Goal: Task Accomplishment & Management: Complete application form

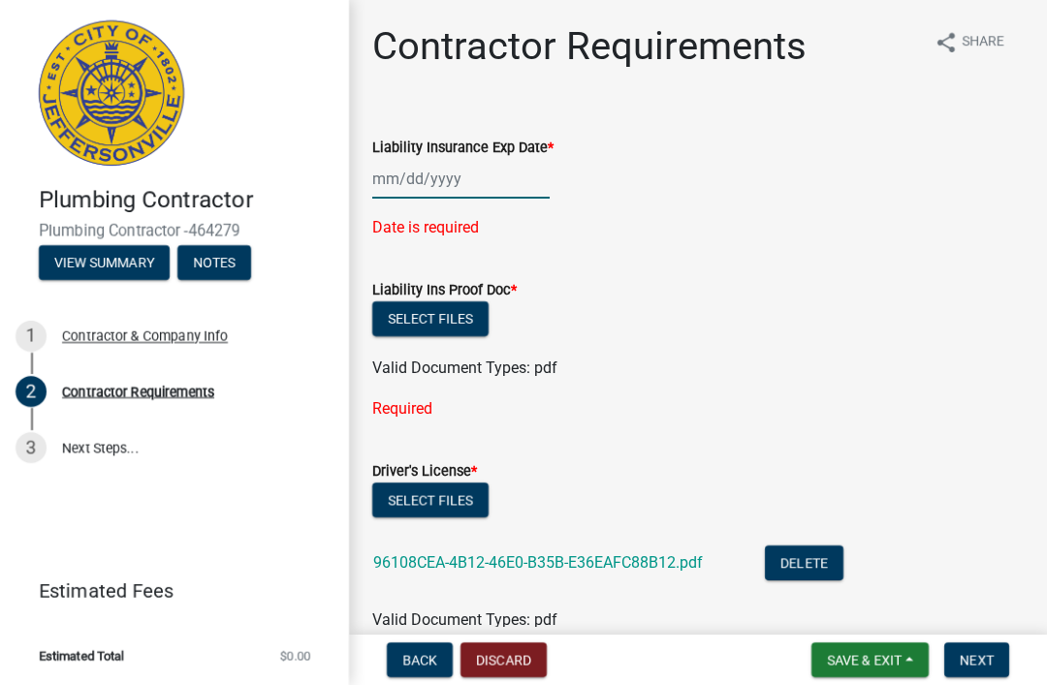
click at [441, 178] on div at bounding box center [460, 179] width 177 height 40
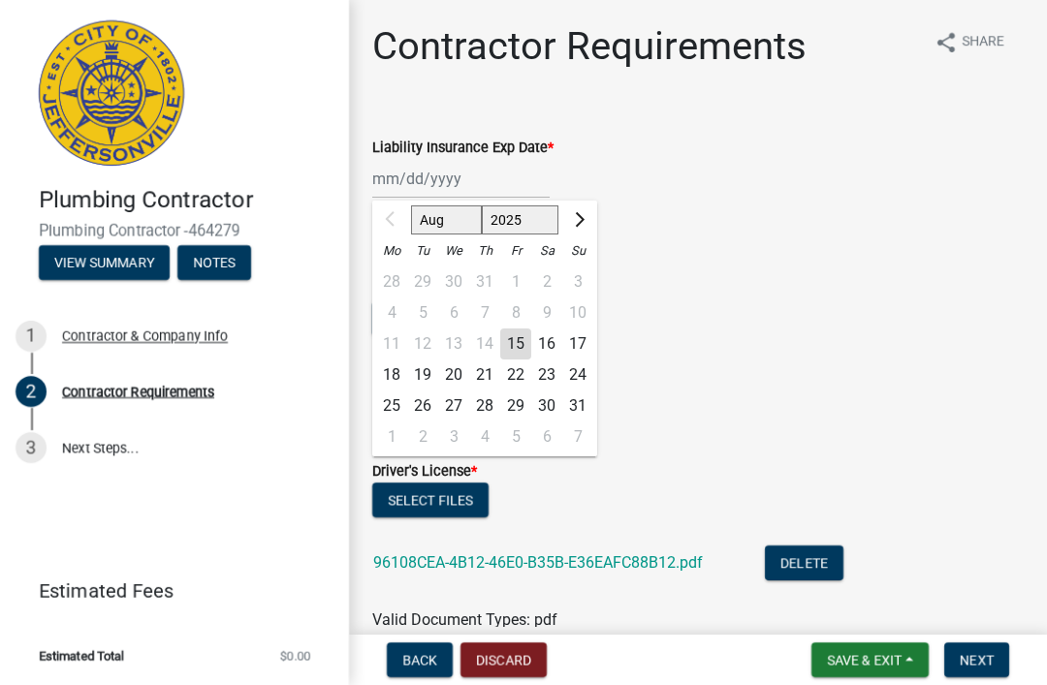
click at [448, 220] on select "Aug Sep Oct Nov Dec" at bounding box center [446, 219] width 71 height 29
click at [459, 224] on select "Aug Sep Oct Nov Dec" at bounding box center [446, 219] width 71 height 29
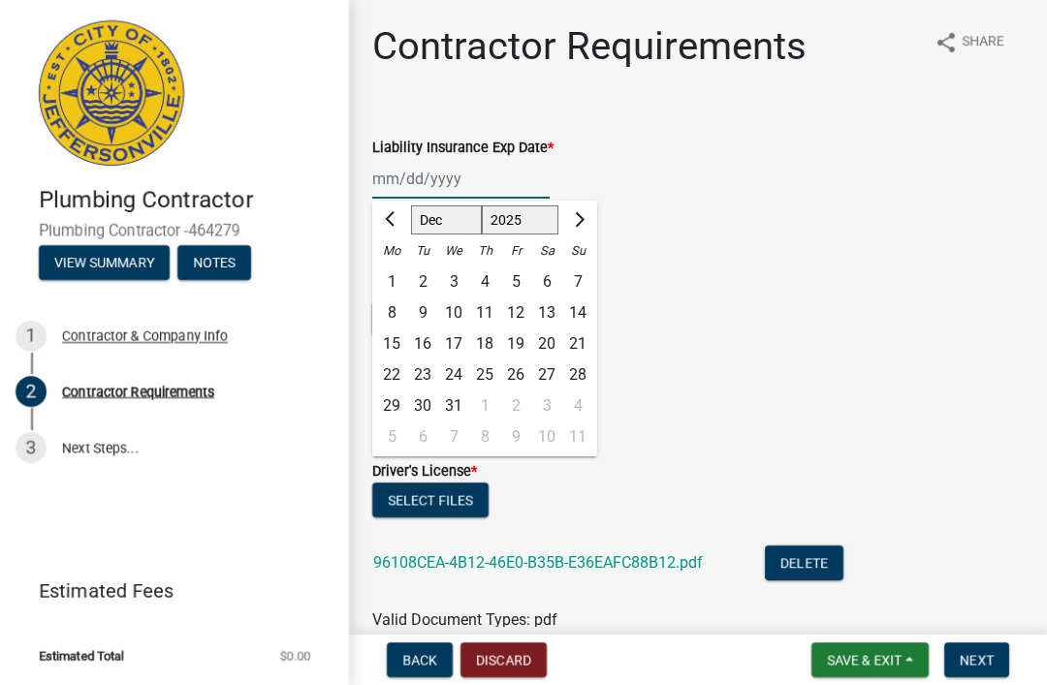
click at [457, 214] on select "Aug Sep Oct Nov Dec" at bounding box center [446, 219] width 71 height 29
click at [461, 230] on select "Aug Sep Oct Nov Dec" at bounding box center [446, 219] width 71 height 29
click at [389, 223] on div at bounding box center [391, 220] width 39 height 31
click at [391, 216] on div at bounding box center [391, 220] width 39 height 31
click at [580, 222] on span "Next month" at bounding box center [577, 219] width 15 height 15
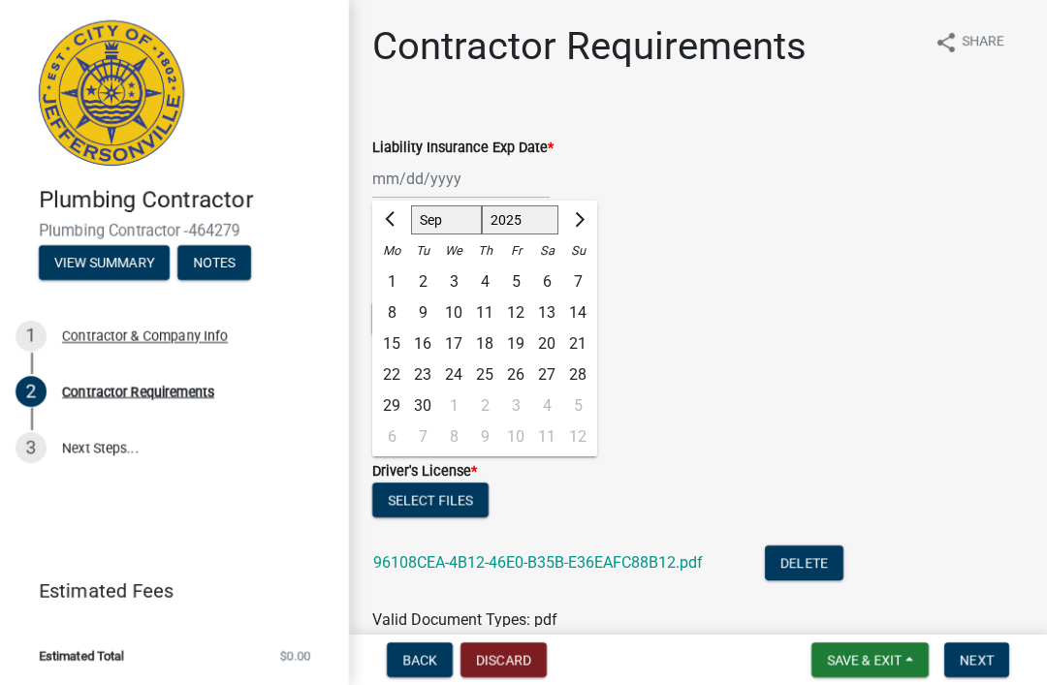
click at [583, 223] on button "Next month" at bounding box center [577, 220] width 23 height 31
click at [580, 223] on span "Next month" at bounding box center [577, 219] width 15 height 15
click at [580, 224] on button "Next month" at bounding box center [577, 220] width 23 height 31
click at [579, 225] on button "Next month" at bounding box center [577, 220] width 23 height 31
select select "1"
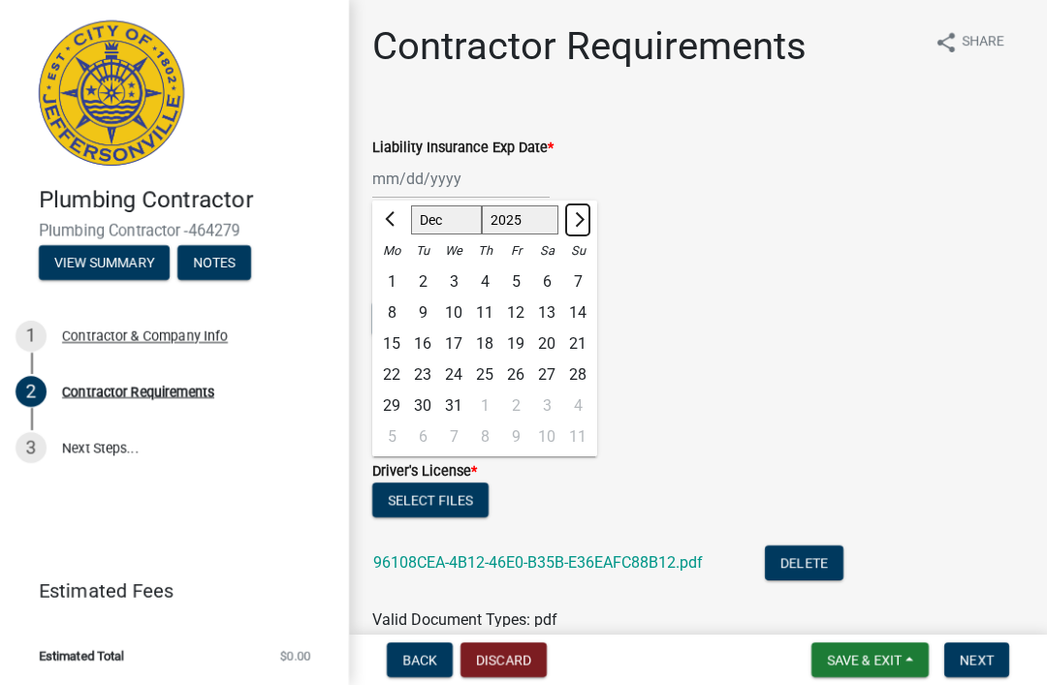
select select "2026"
click at [578, 225] on span "Next month" at bounding box center [577, 219] width 15 height 15
click at [581, 226] on button "Next month" at bounding box center [577, 220] width 23 height 31
click at [575, 228] on button "Next month" at bounding box center [577, 220] width 23 height 31
select select "4"
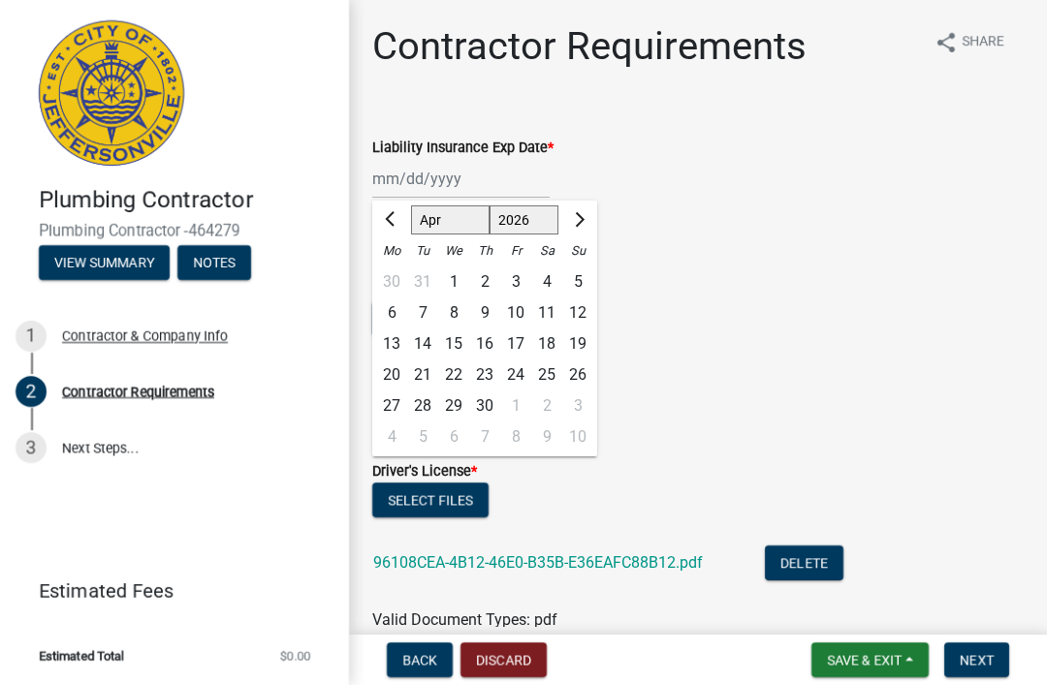
click at [516, 304] on div "10" at bounding box center [515, 313] width 31 height 31
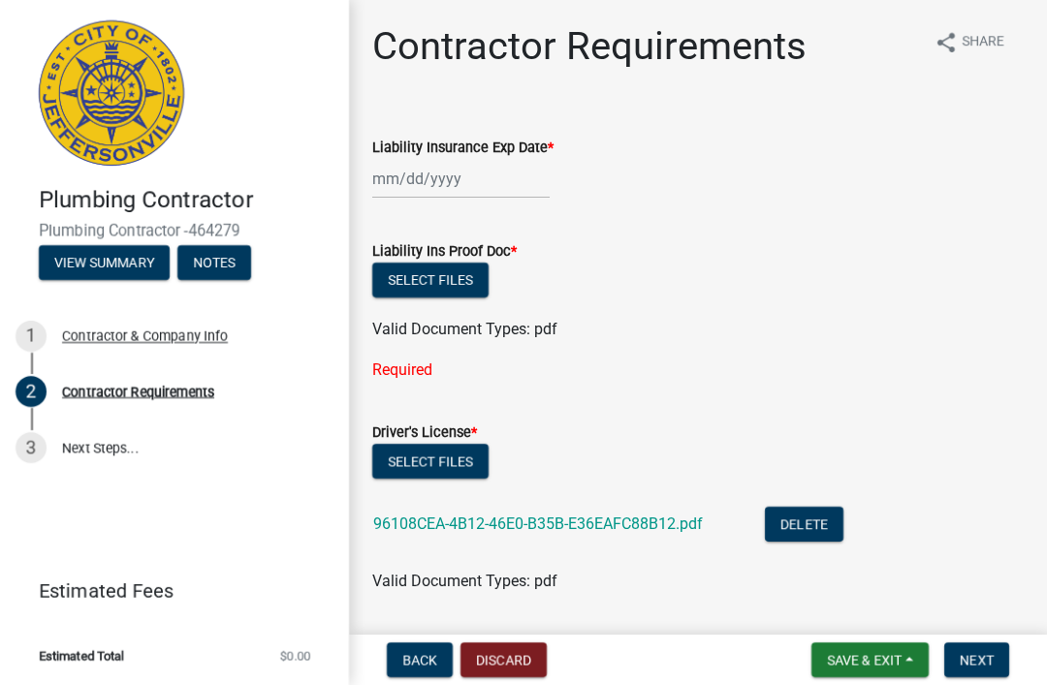
type input "04/10/2026"
click at [478, 285] on button "Select files" at bounding box center [430, 280] width 116 height 35
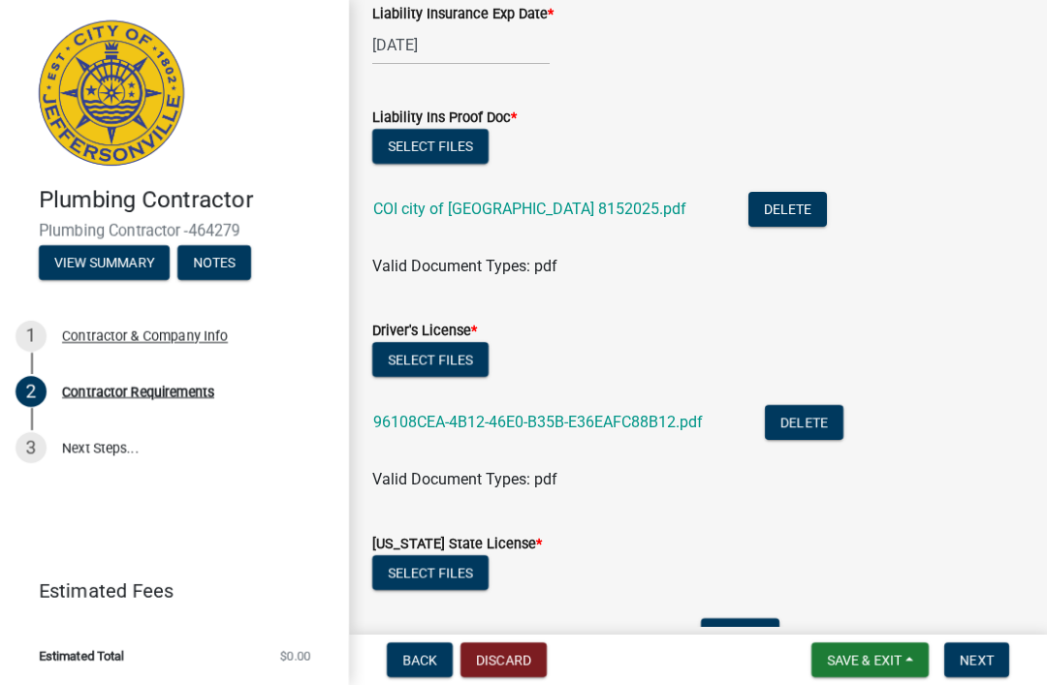
scroll to position [136, 0]
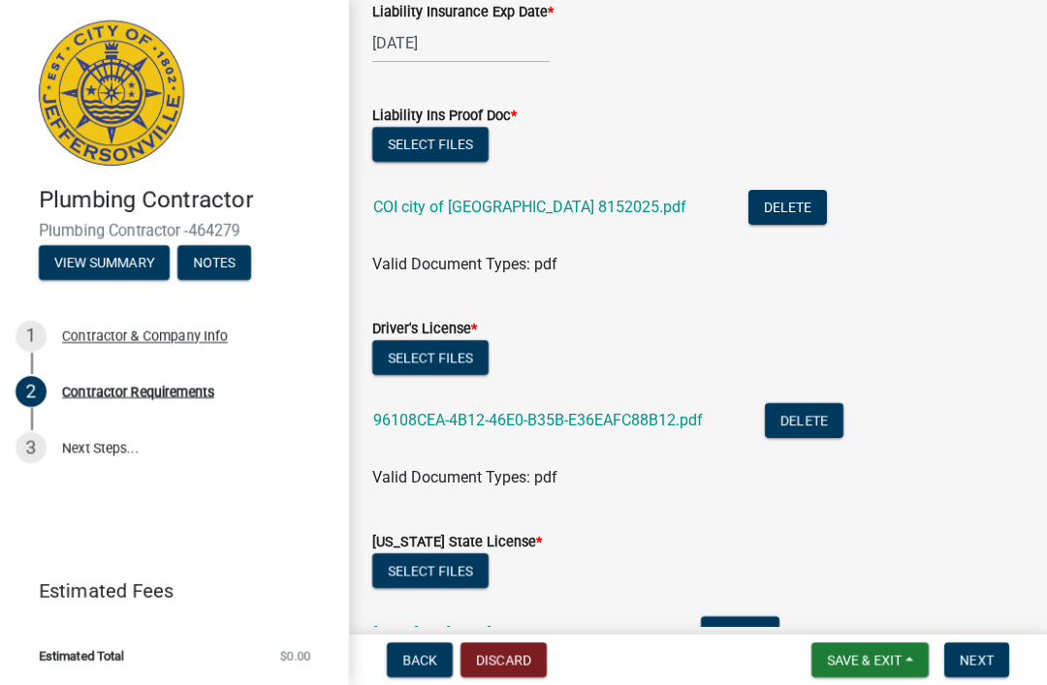
click at [968, 469] on div "Valid Document Types: pdf" at bounding box center [698, 477] width 680 height 23
click at [979, 662] on span "Next" at bounding box center [977, 660] width 34 height 16
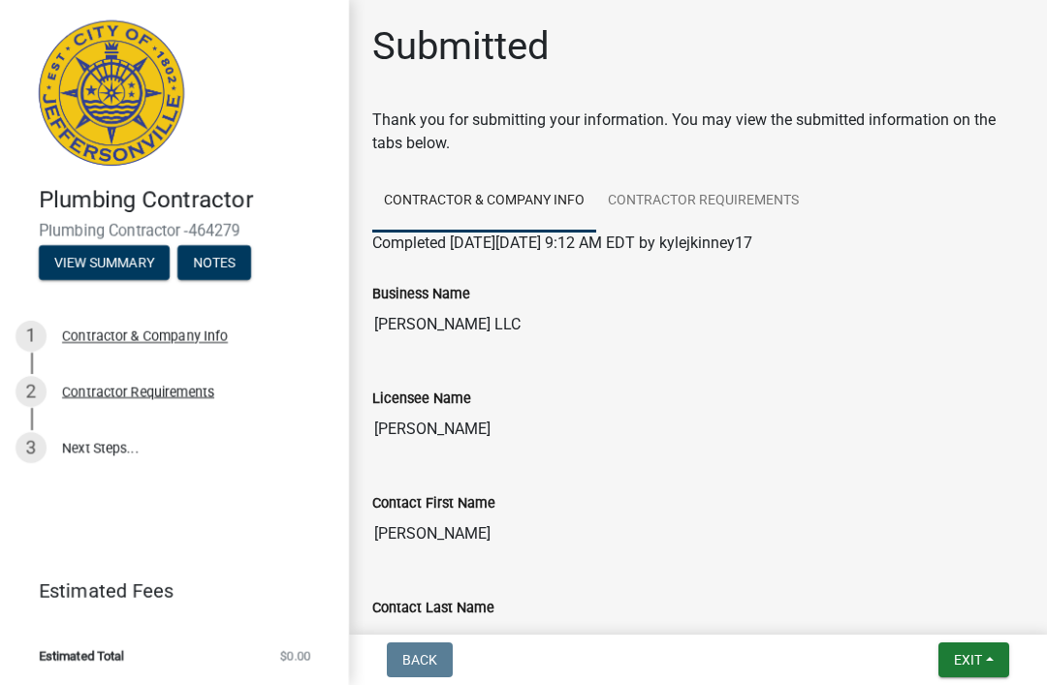
scroll to position [0, 0]
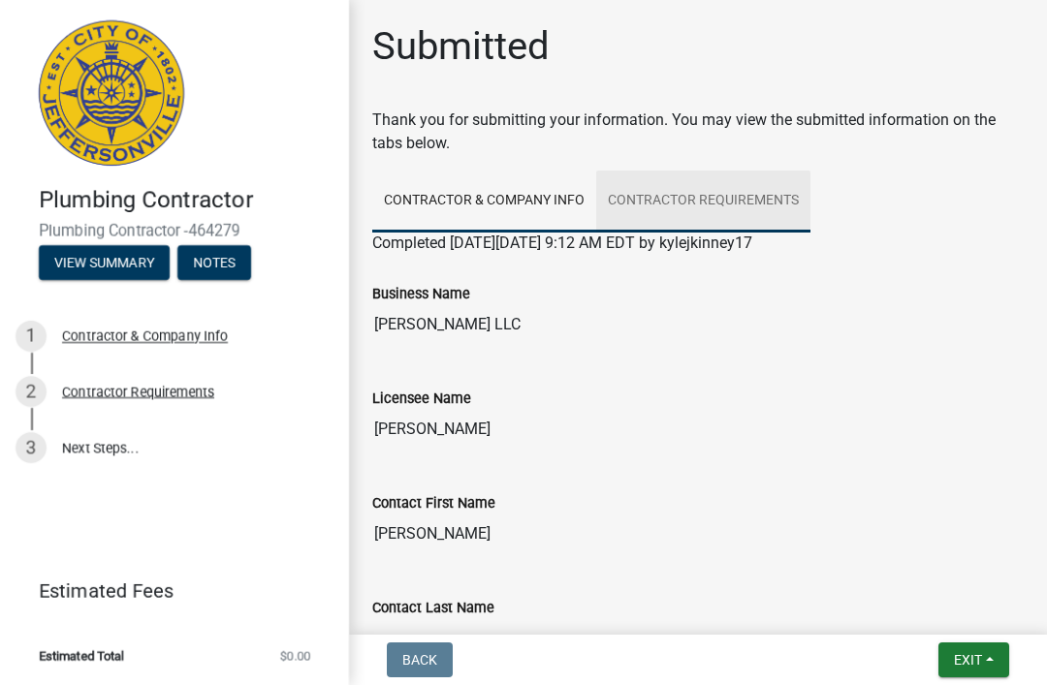
click at [777, 193] on link "Contractor Requirements" at bounding box center [703, 202] width 214 height 62
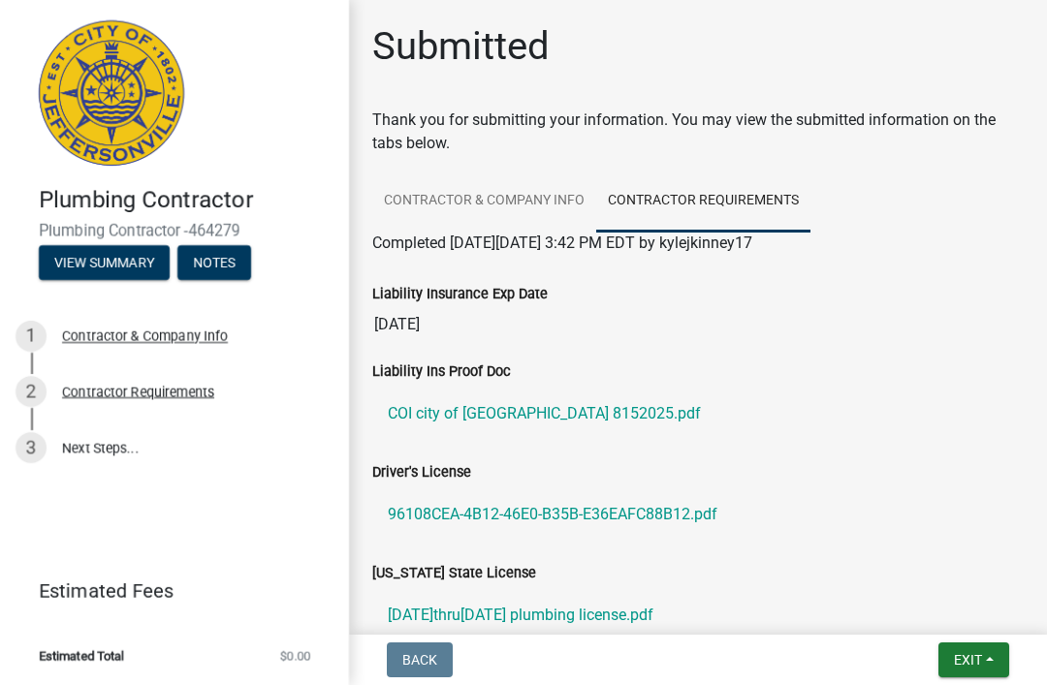
click at [80, 439] on link "3 Next Steps..." at bounding box center [174, 448] width 349 height 56
click at [31, 445] on div "3" at bounding box center [31, 447] width 31 height 31
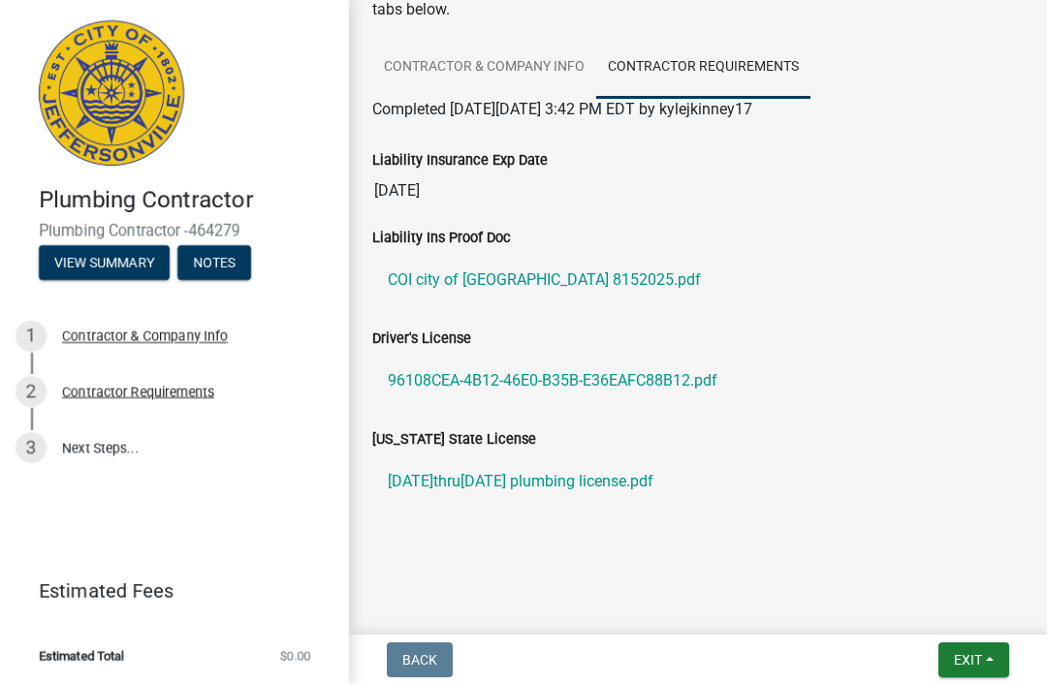
scroll to position [134, 0]
click at [979, 672] on button "Exit" at bounding box center [973, 660] width 71 height 35
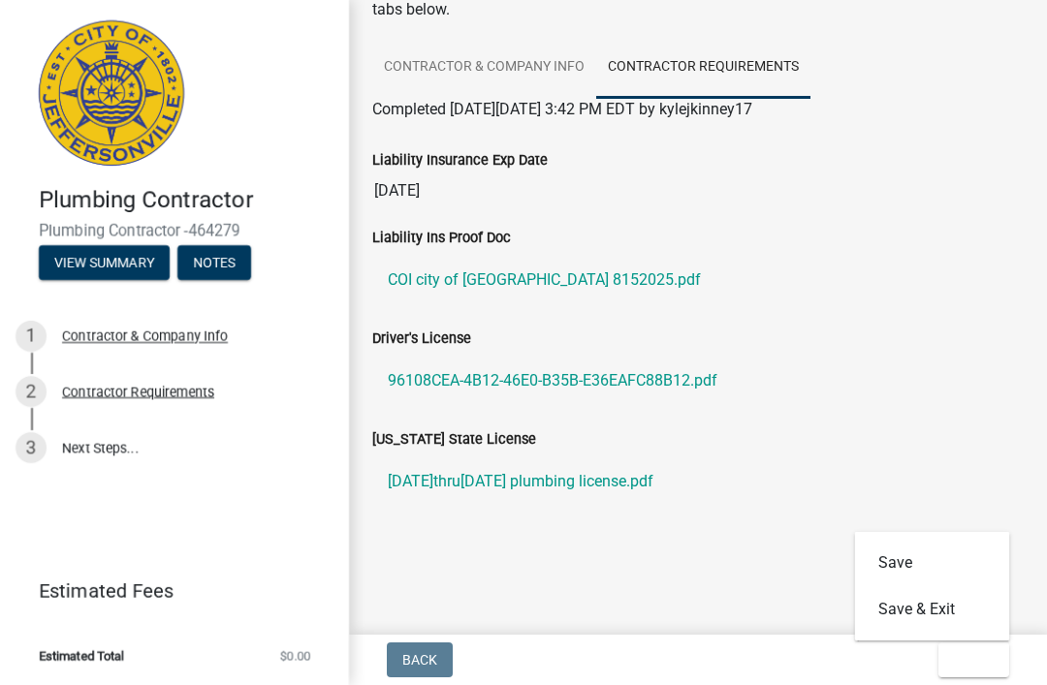
click at [919, 554] on button "Save" at bounding box center [932, 563] width 155 height 47
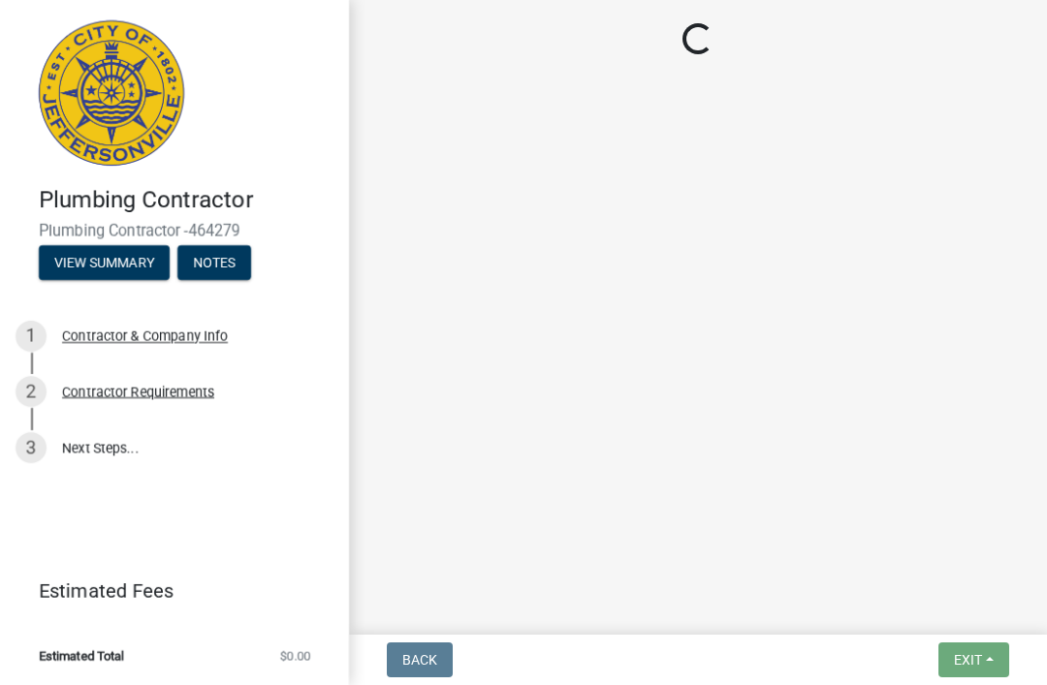
scroll to position [0, 0]
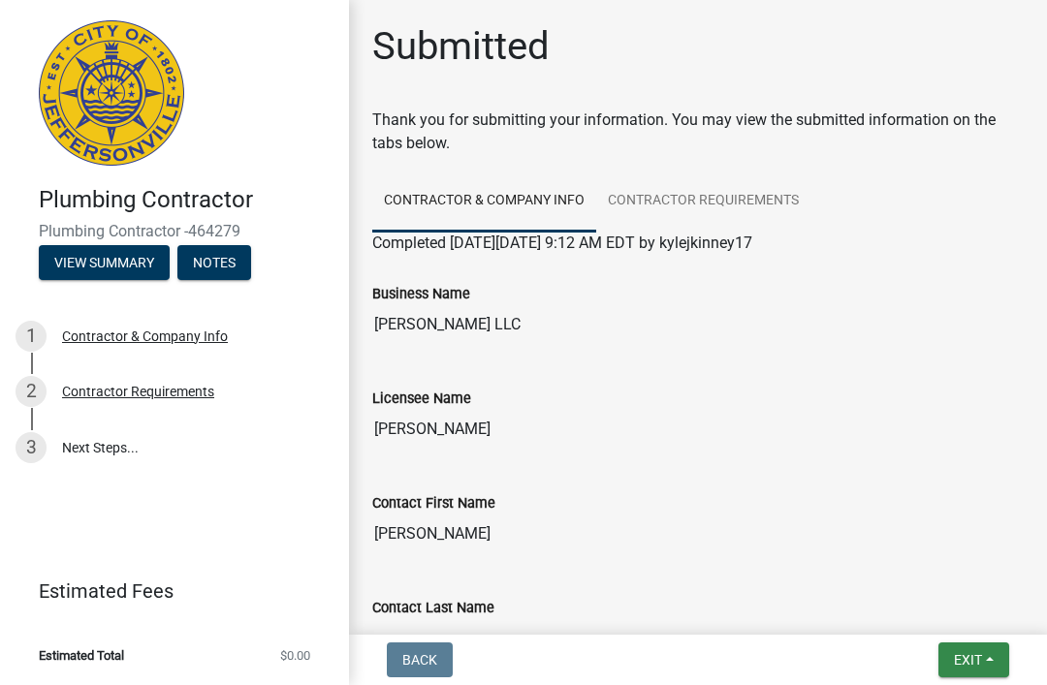
click at [988, 651] on button "Exit" at bounding box center [973, 660] width 71 height 35
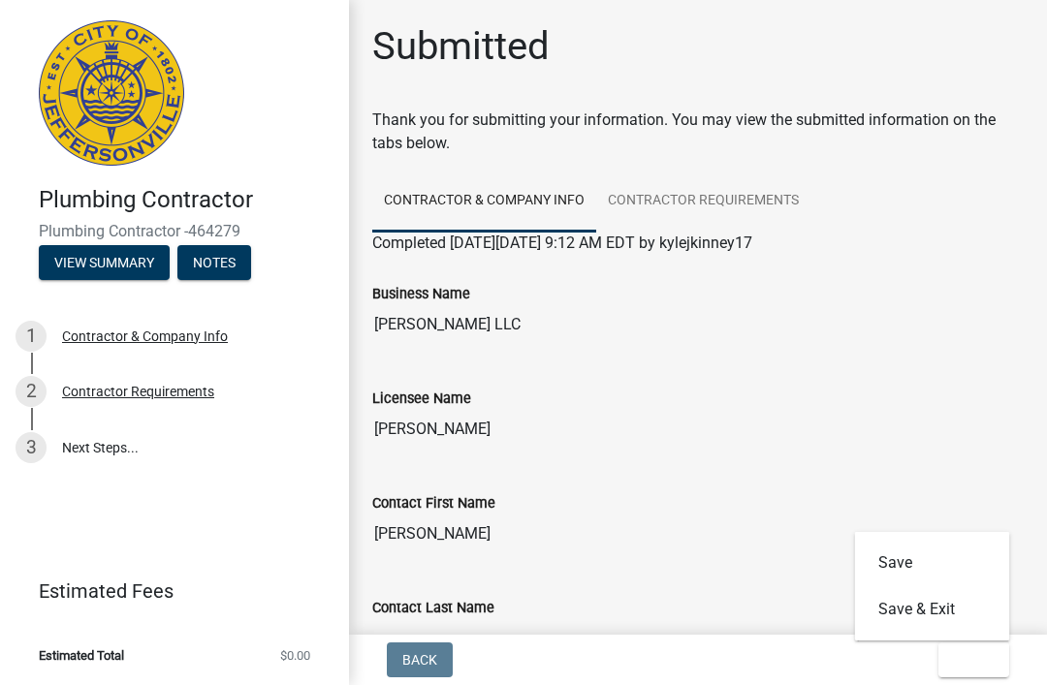
click at [951, 608] on button "Save & Exit" at bounding box center [932, 609] width 155 height 47
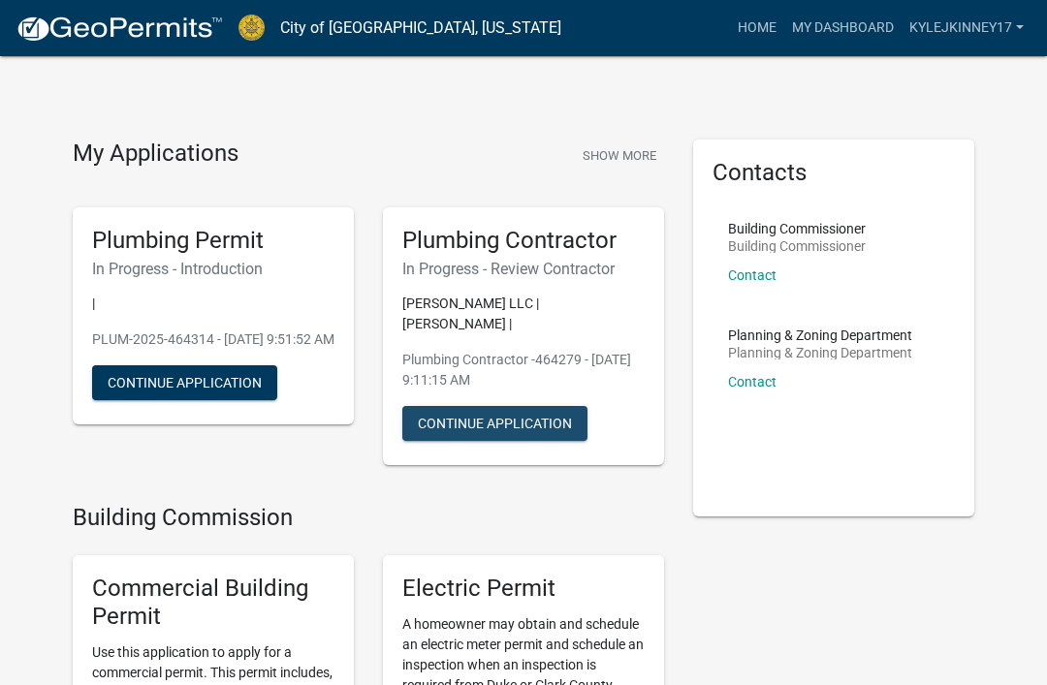
click at [534, 409] on button "Continue Application" at bounding box center [494, 423] width 185 height 35
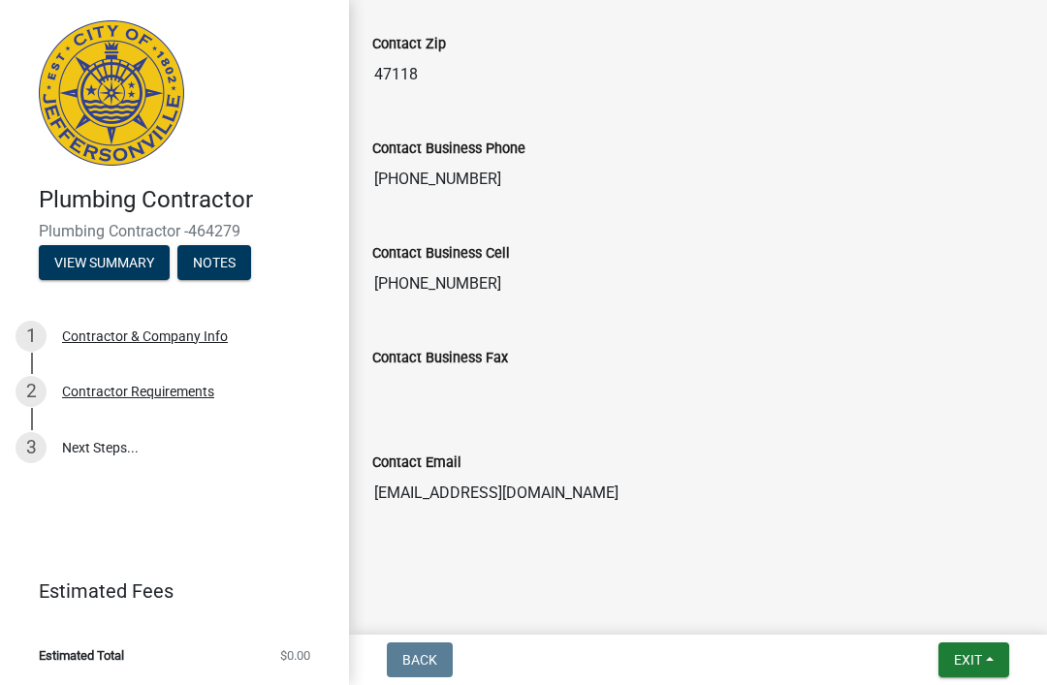
scroll to position [1087, 0]
click at [429, 667] on span "Back" at bounding box center [419, 660] width 35 height 16
click at [431, 638] on nav "Back Exit Save Save & Exit" at bounding box center [698, 660] width 698 height 50
click at [192, 395] on div "Contractor Requirements" at bounding box center [138, 392] width 152 height 14
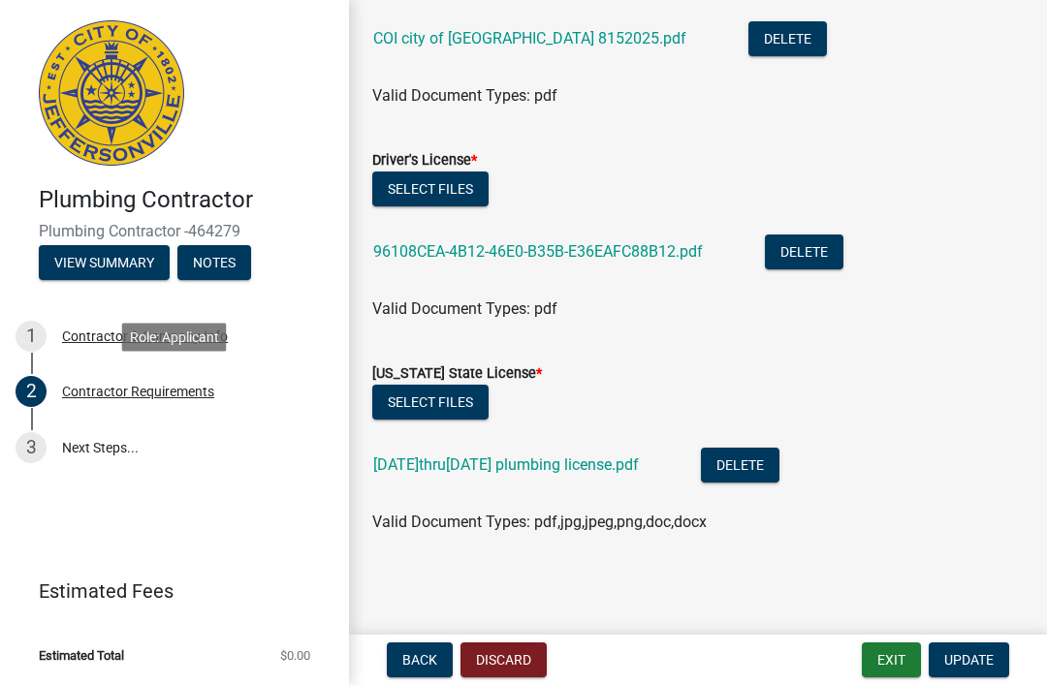
scroll to position [304, 0]
click at [976, 667] on span "Update" at bounding box center [968, 660] width 49 height 16
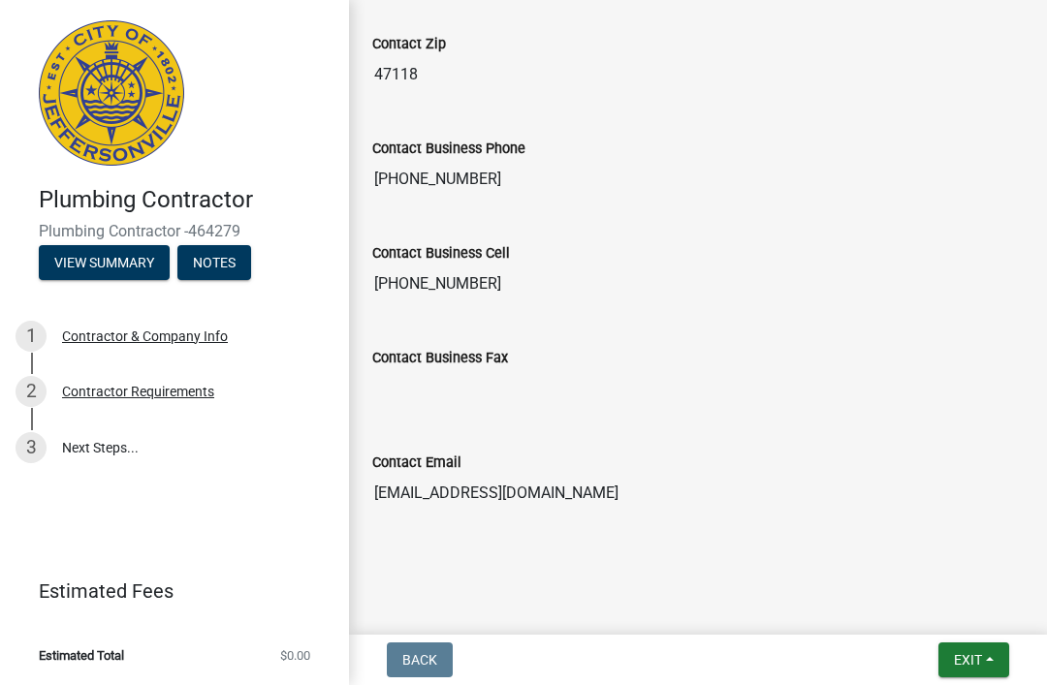
scroll to position [1087, 0]
click at [992, 662] on button "Exit" at bounding box center [973, 660] width 71 height 35
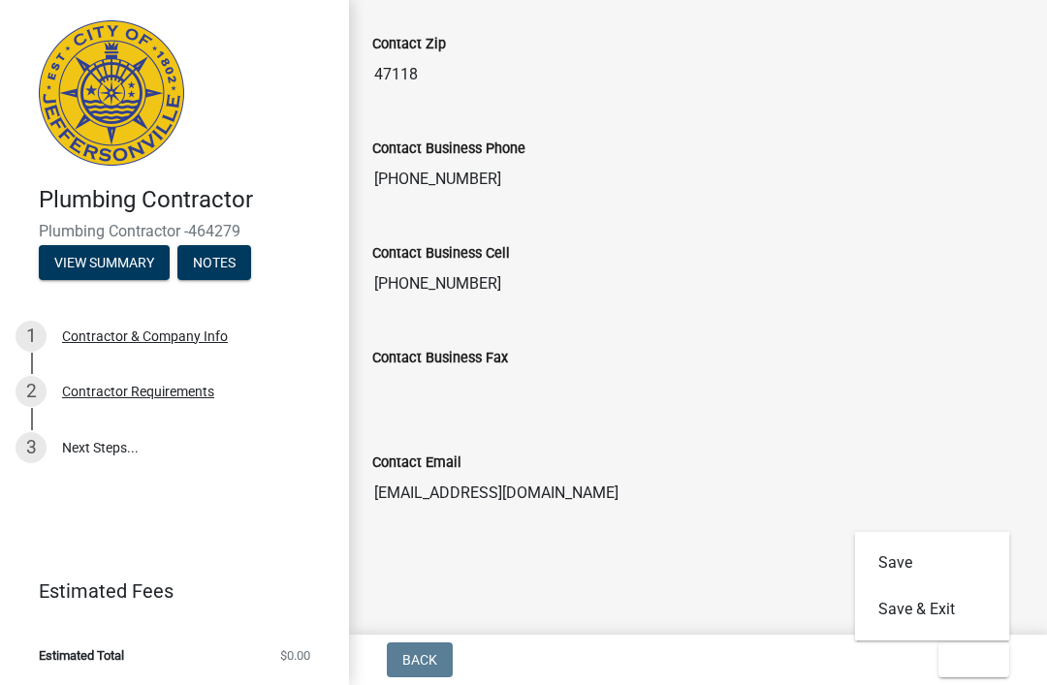
click at [944, 614] on button "Save & Exit" at bounding box center [932, 609] width 155 height 47
